Goal: Transaction & Acquisition: Purchase product/service

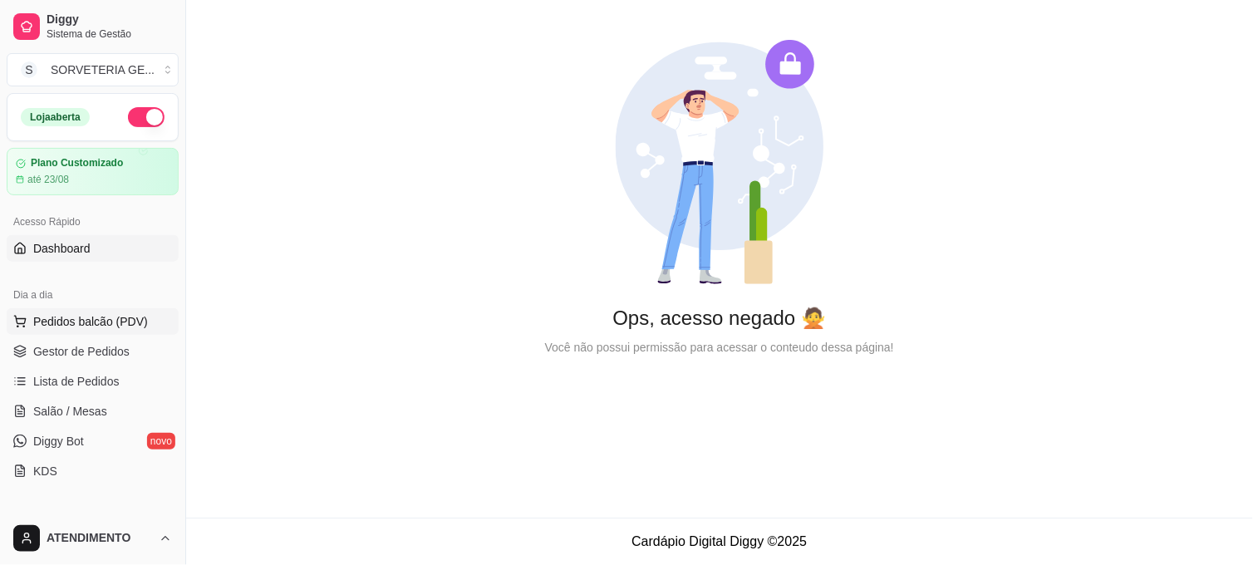
click at [128, 327] on span "Pedidos balcão (PDV)" at bounding box center [90, 321] width 115 height 17
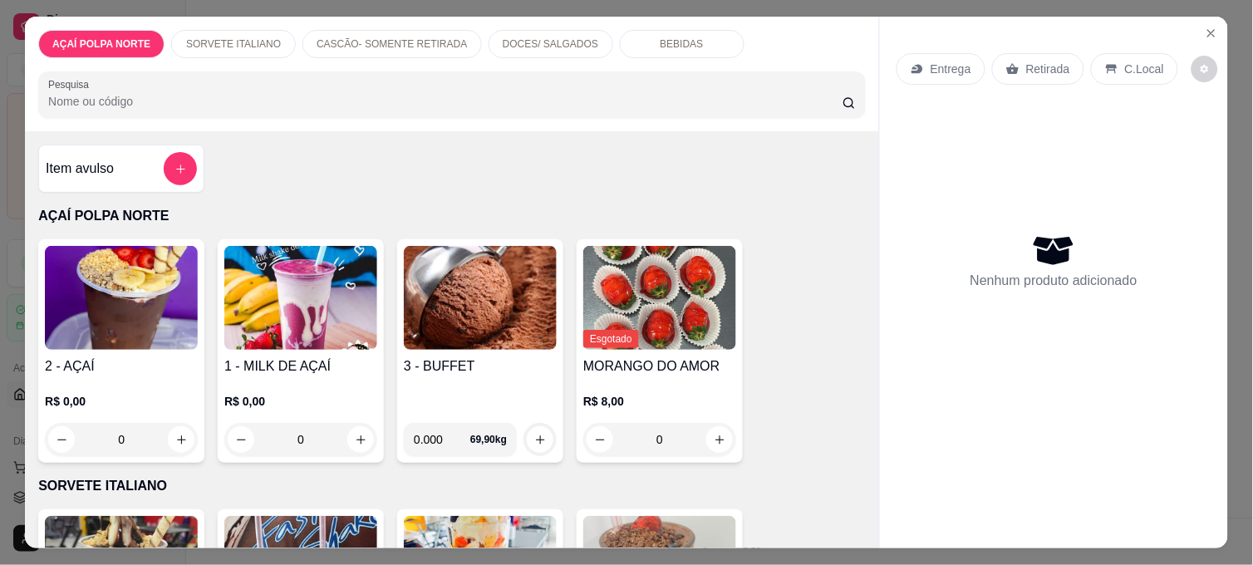
click at [143, 270] on img at bounding box center [121, 298] width 153 height 104
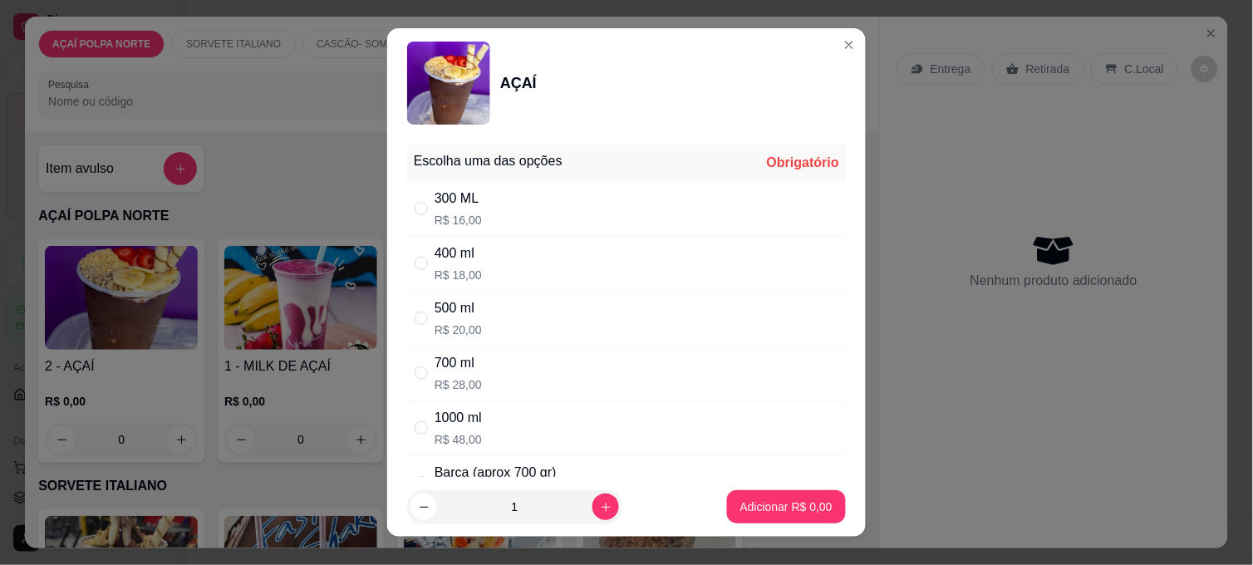
click at [435, 262] on div "400 ml" at bounding box center [458, 253] width 47 height 20
radio input "true"
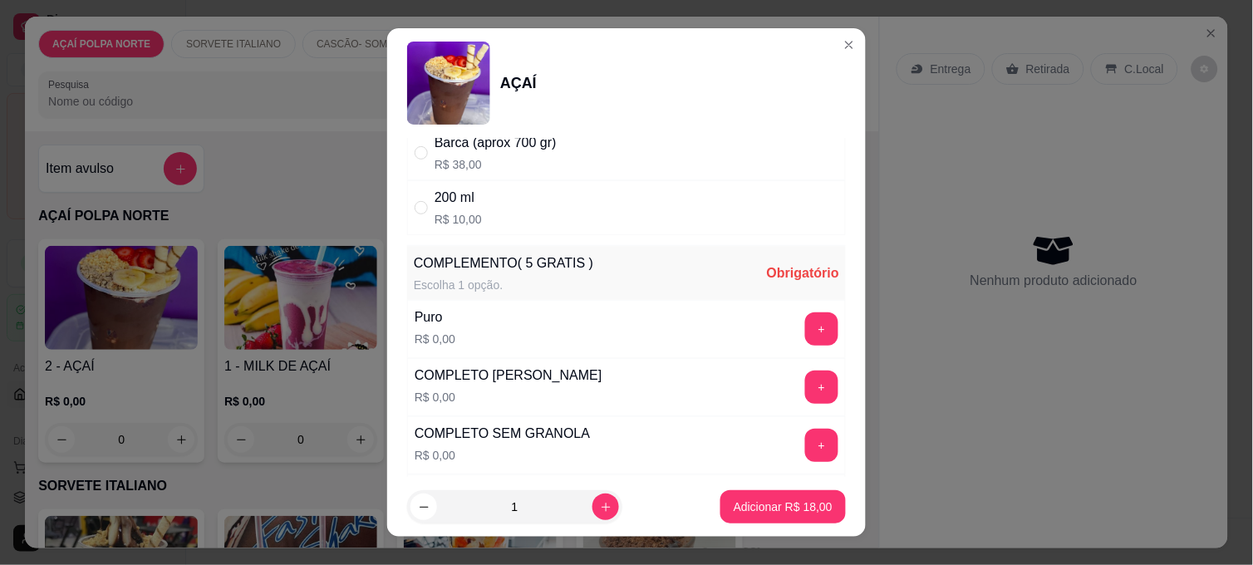
scroll to position [461, 0]
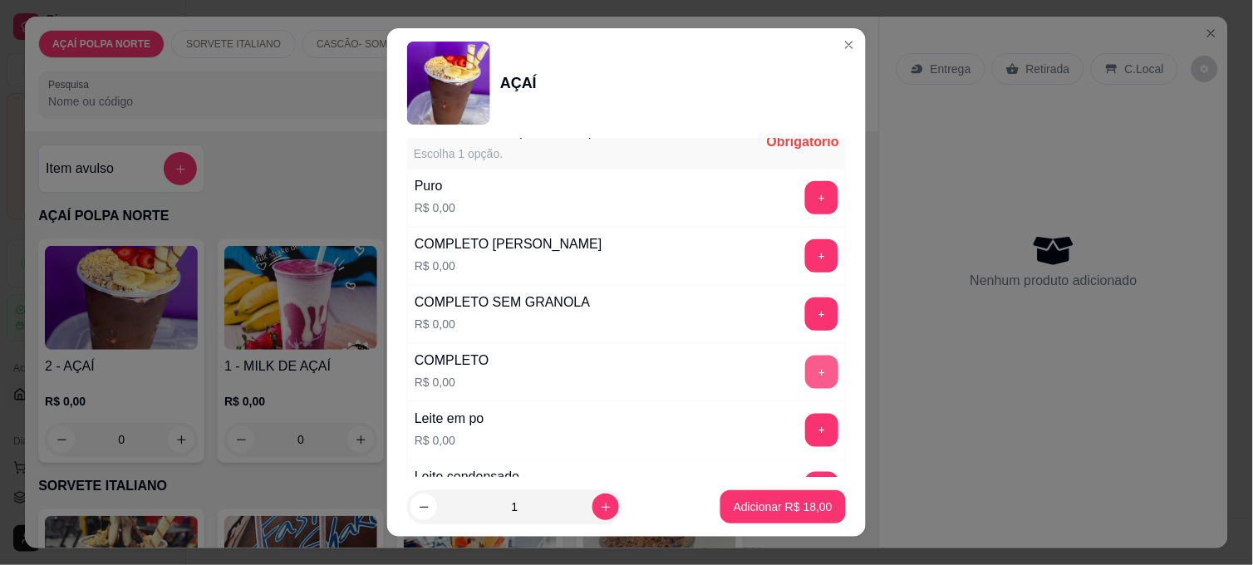
click at [805, 366] on button "+" at bounding box center [821, 372] width 33 height 33
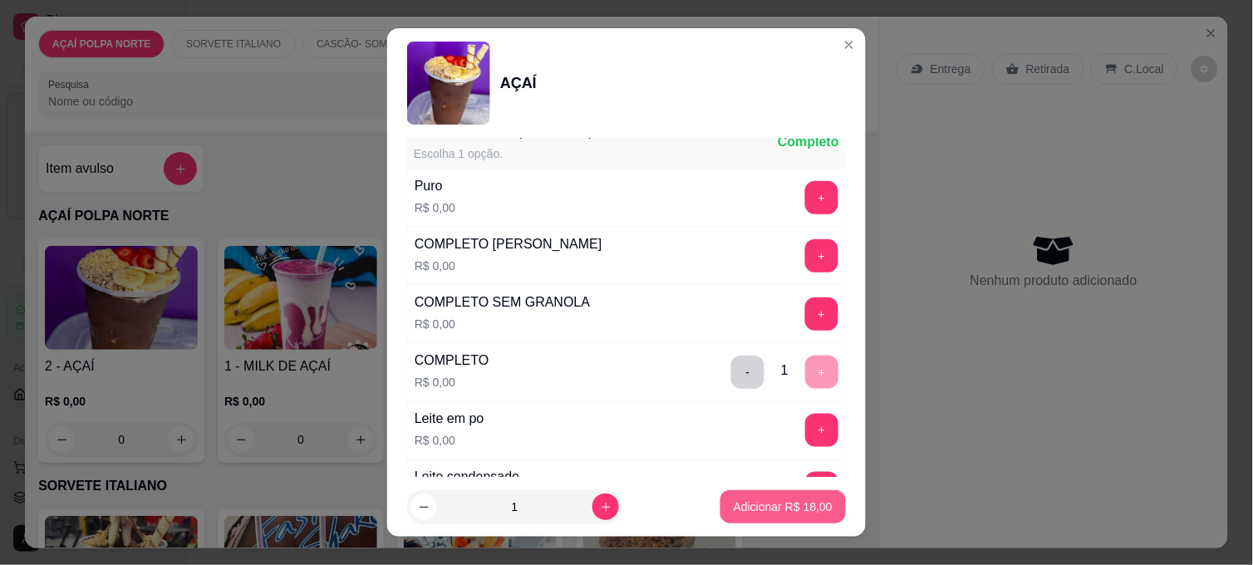
click at [760, 505] on p "Adicionar R$ 18,00" at bounding box center [783, 507] width 99 height 17
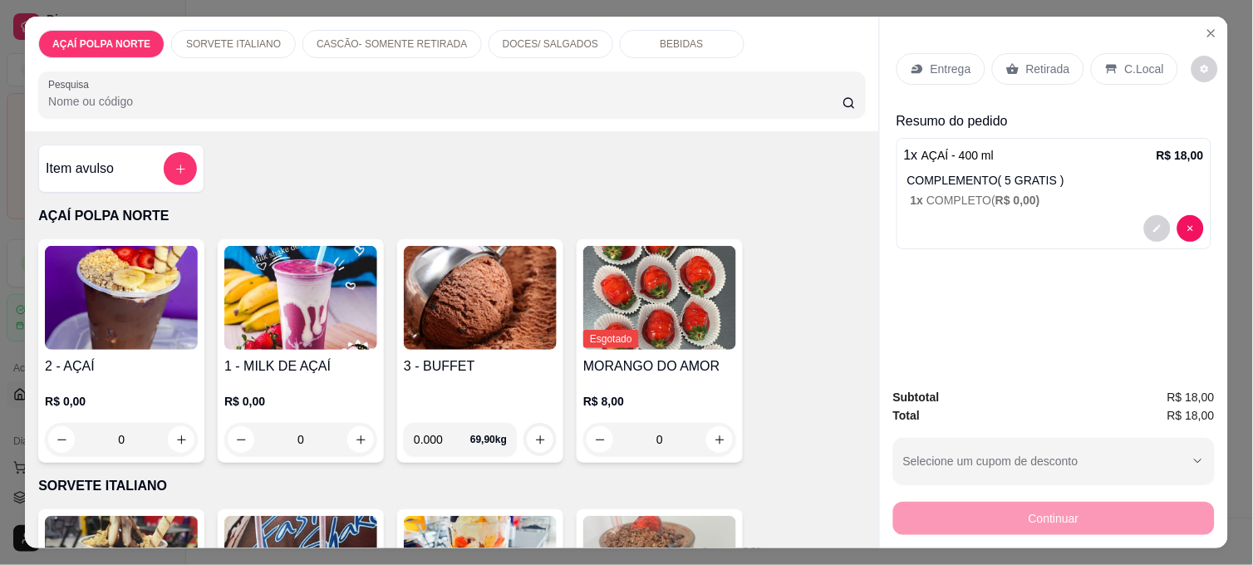
click at [1107, 65] on icon at bounding box center [1111, 69] width 11 height 9
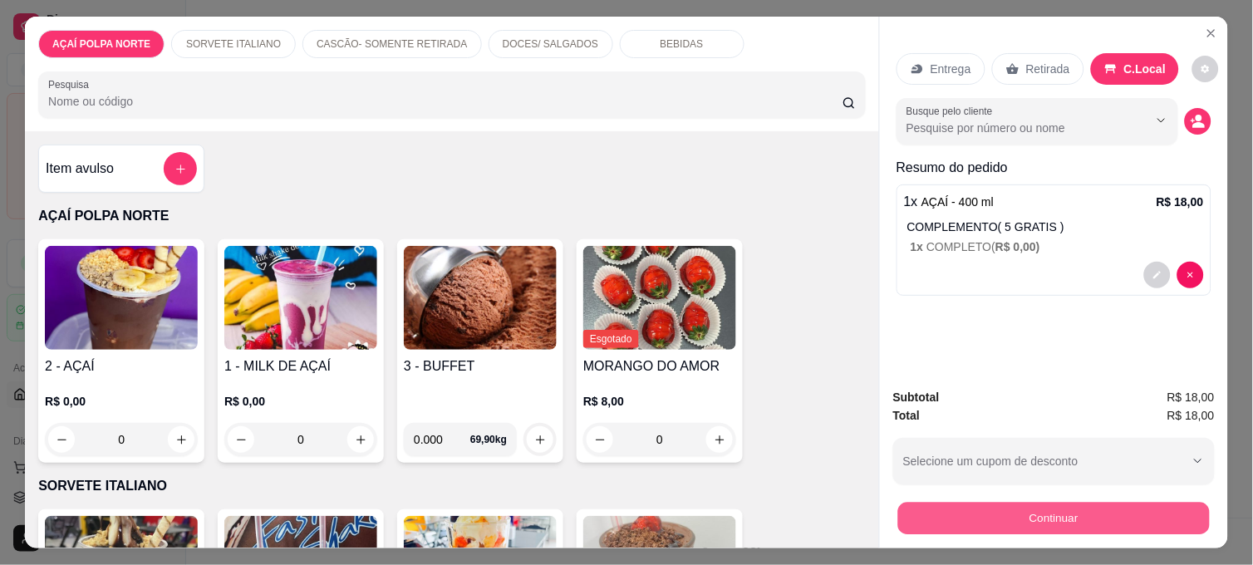
click at [1113, 519] on button "Continuar" at bounding box center [1054, 518] width 312 height 32
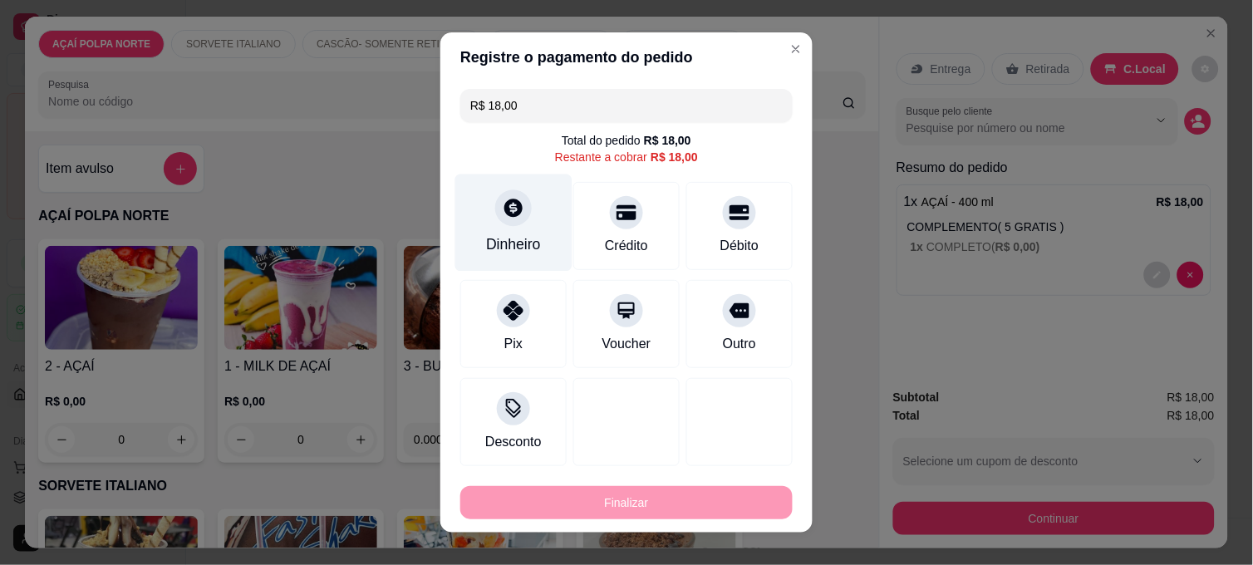
click at [511, 204] on icon at bounding box center [513, 208] width 18 height 18
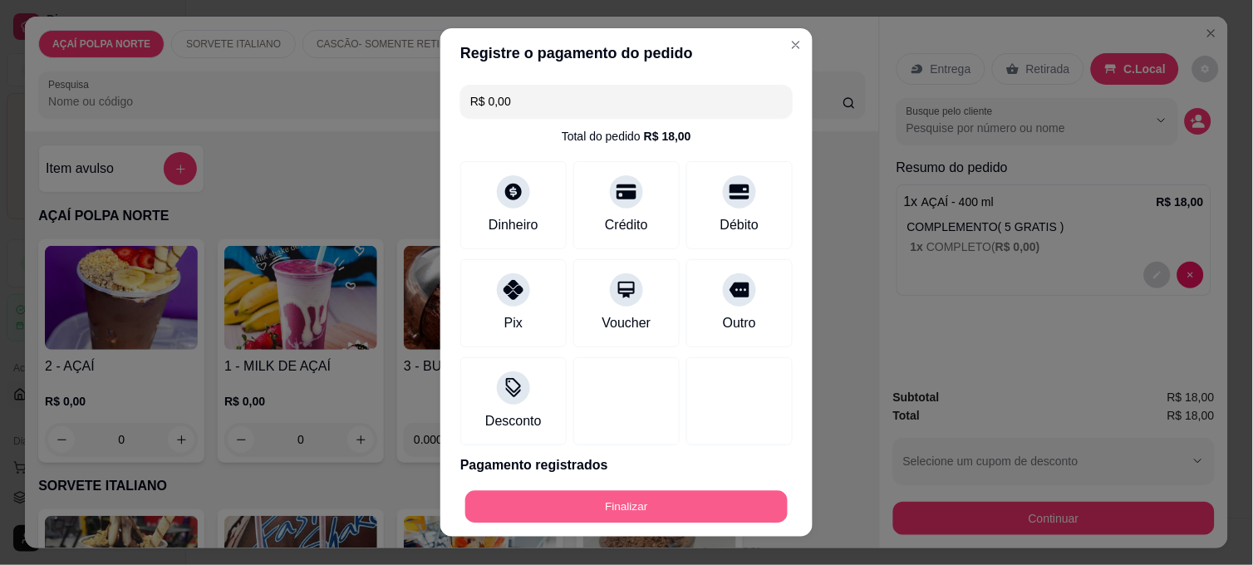
click at [705, 505] on button "Finalizar" at bounding box center [626, 507] width 322 height 32
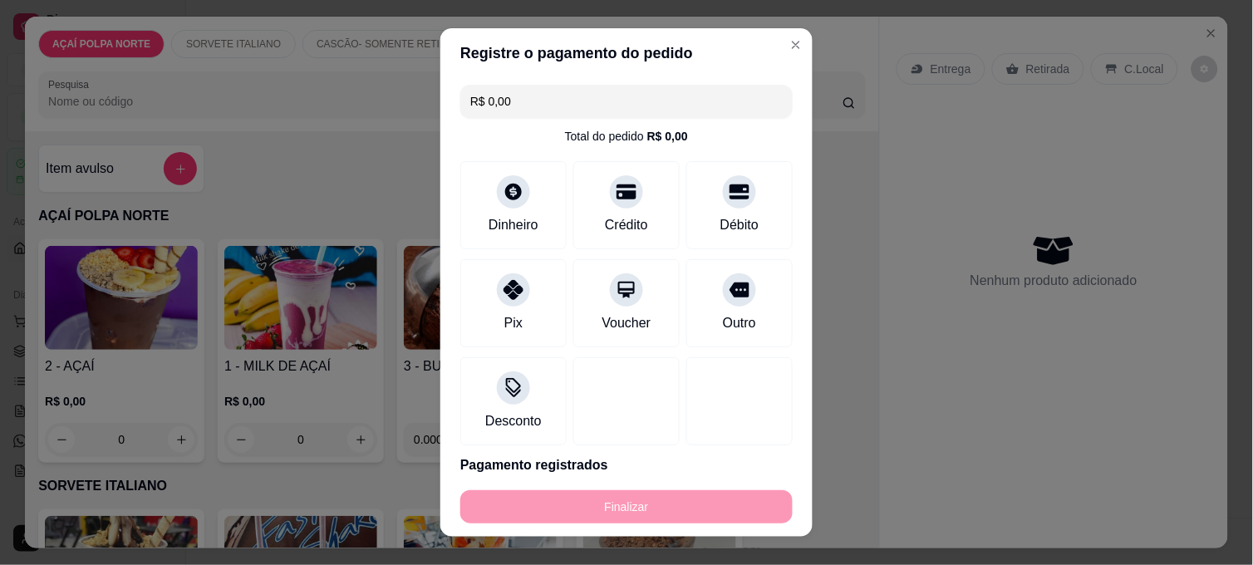
type input "-R$ 18,00"
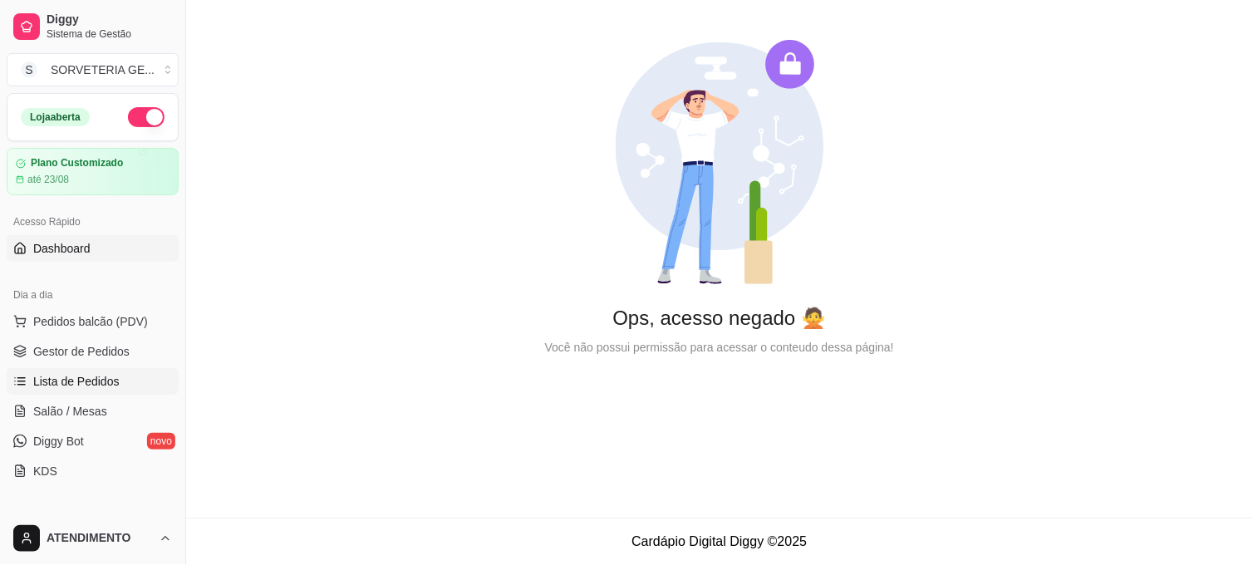
click at [101, 379] on span "Lista de Pedidos" at bounding box center [76, 381] width 86 height 17
